Goal: Navigation & Orientation: Find specific page/section

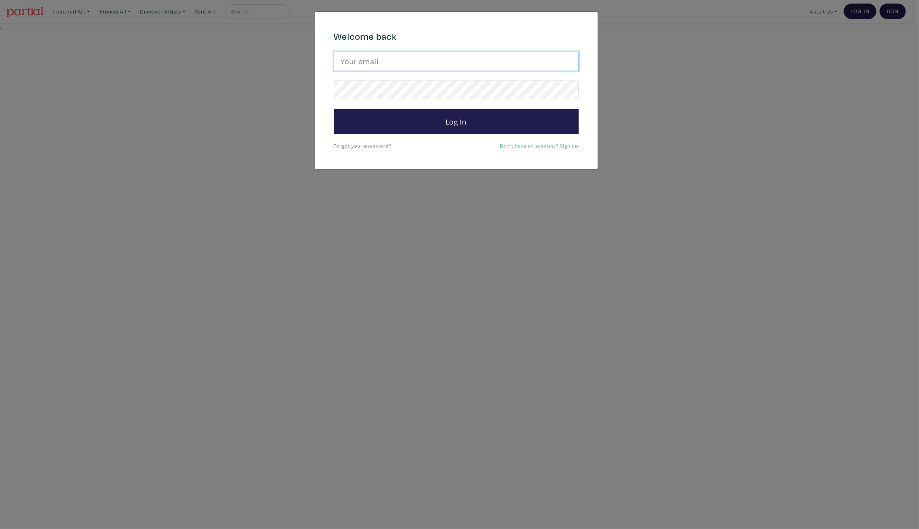
click at [404, 56] on input "email" at bounding box center [456, 61] width 245 height 19
type input "hello@simplemoments.art"
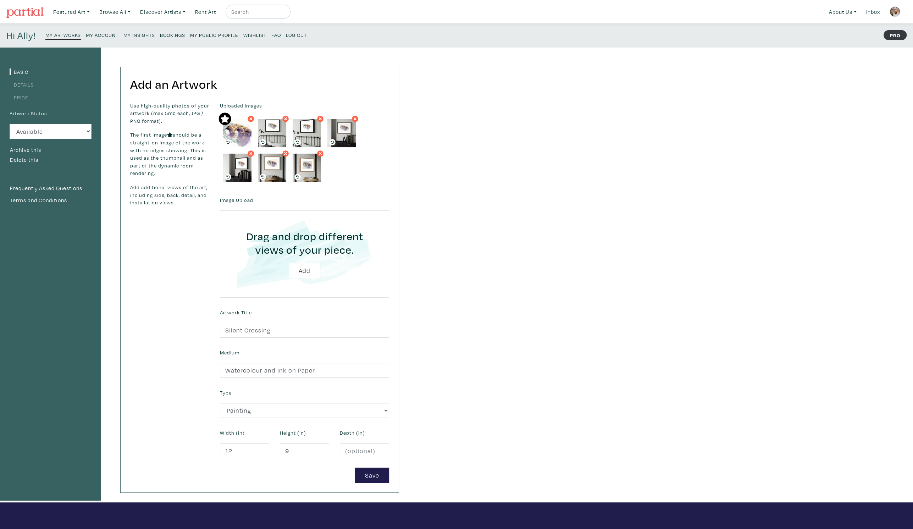
click at [139, 35] on small "My Insights" at bounding box center [139, 35] width 32 height 7
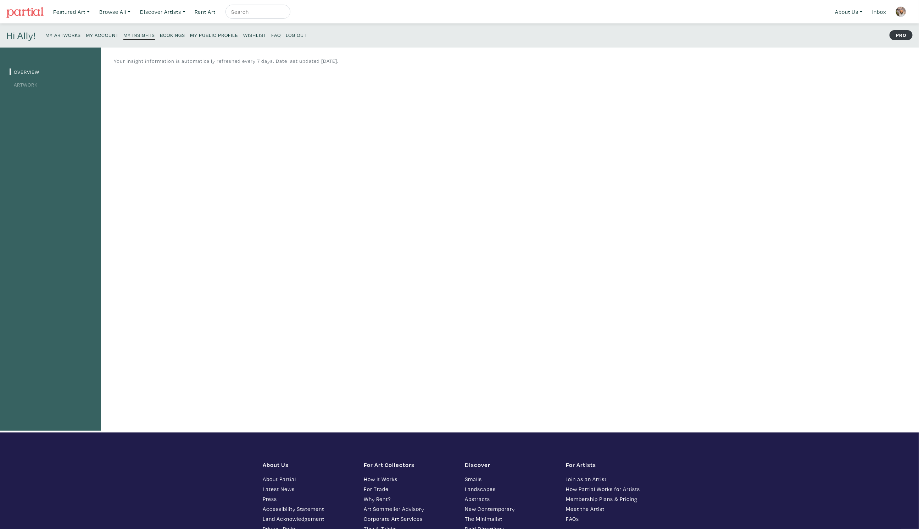
click at [22, 87] on link "Artwork" at bounding box center [24, 84] width 28 height 7
click at [884, 9] on link "Inbox" at bounding box center [879, 12] width 20 height 15
